Goal: Transaction & Acquisition: Purchase product/service

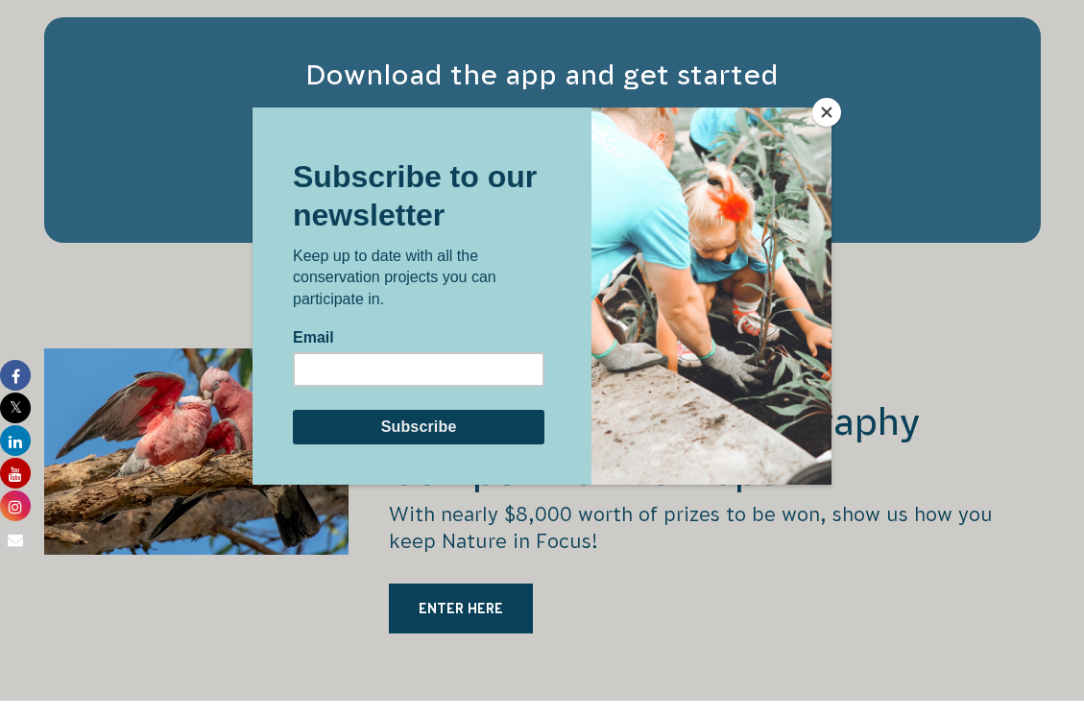
scroll to position [3553, 0]
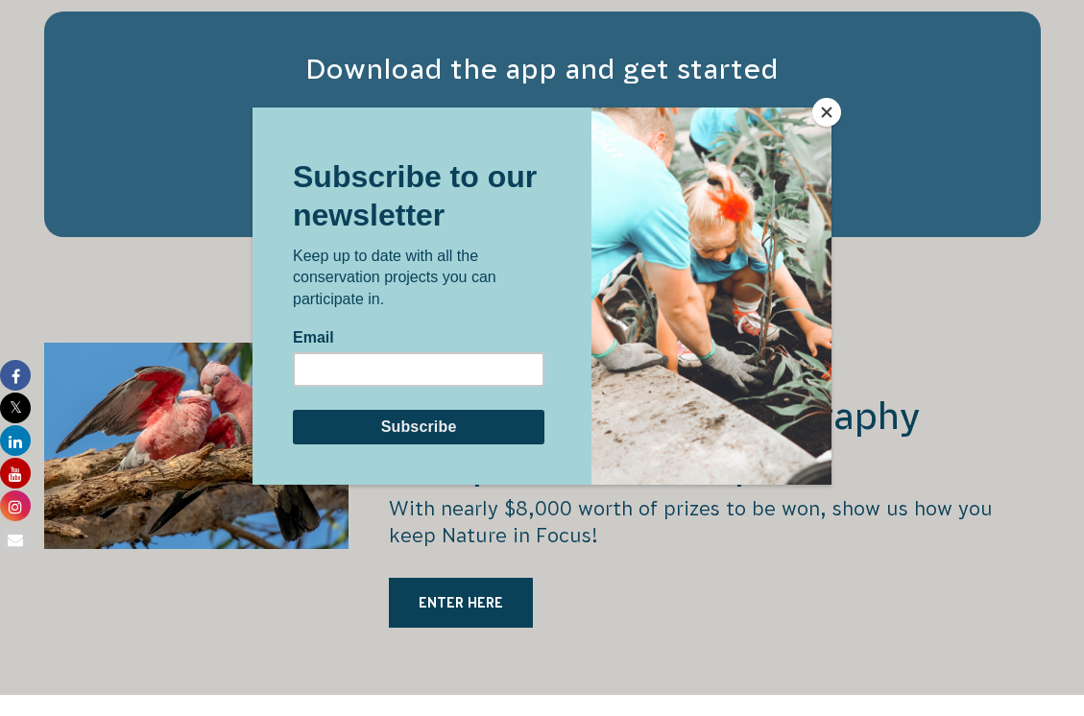
click at [825, 114] on button "Close" at bounding box center [826, 112] width 29 height 29
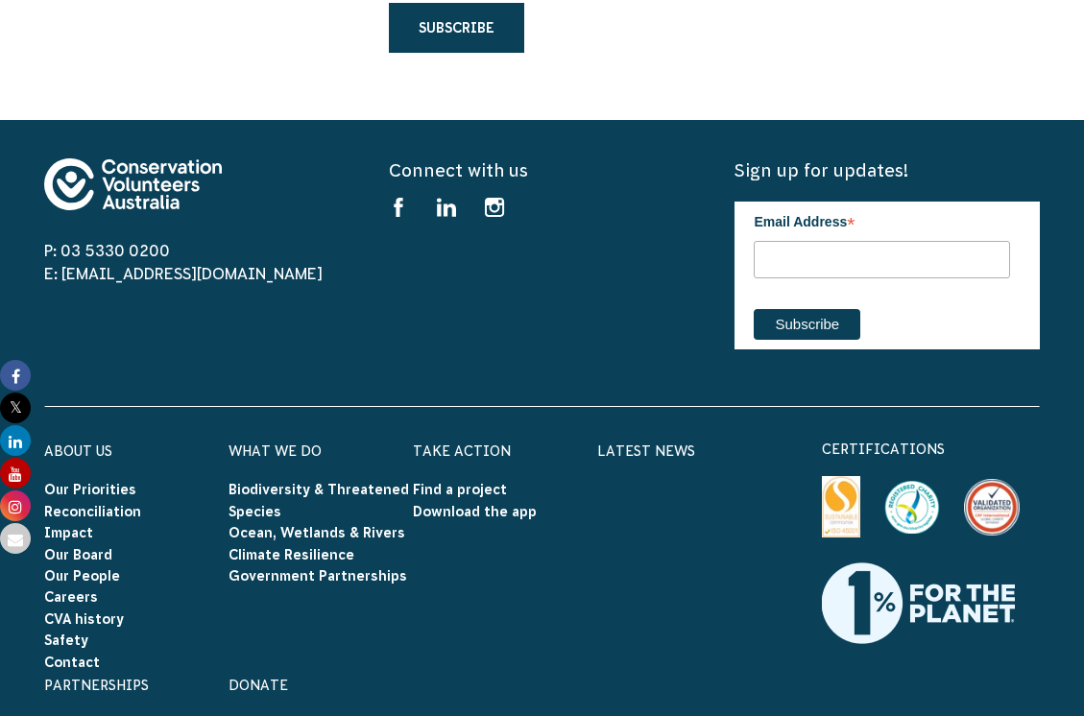
scroll to position [6145, 0]
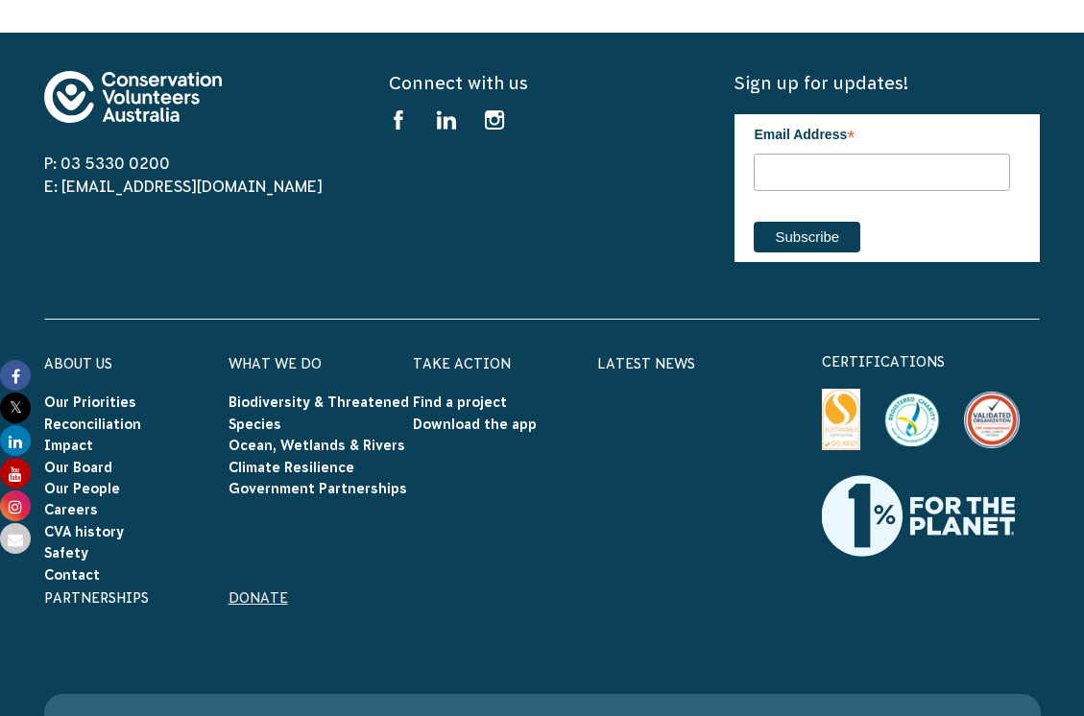
click at [265, 590] on link "Donate" at bounding box center [259, 597] width 60 height 15
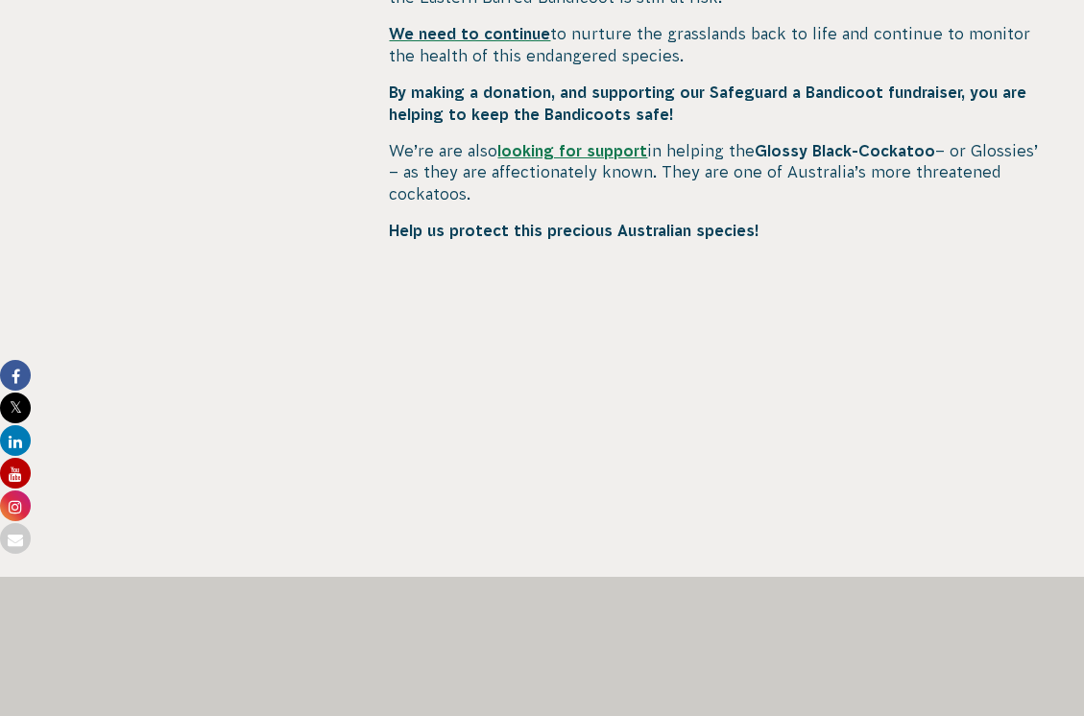
scroll to position [1152, 0]
